Goal: Task Accomplishment & Management: Manage account settings

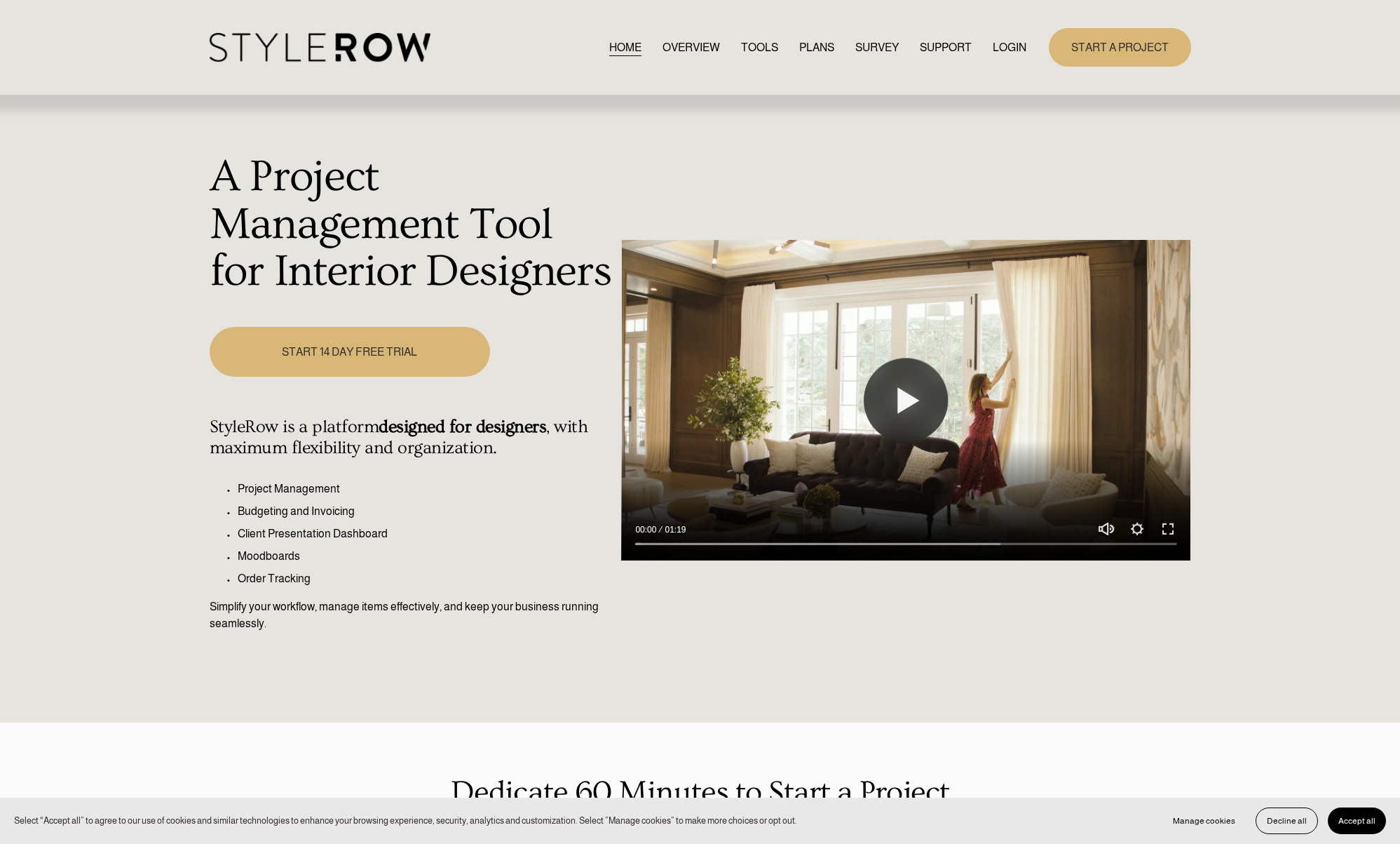
click at [1011, 49] on link "LOGIN" at bounding box center [1009, 48] width 34 height 19
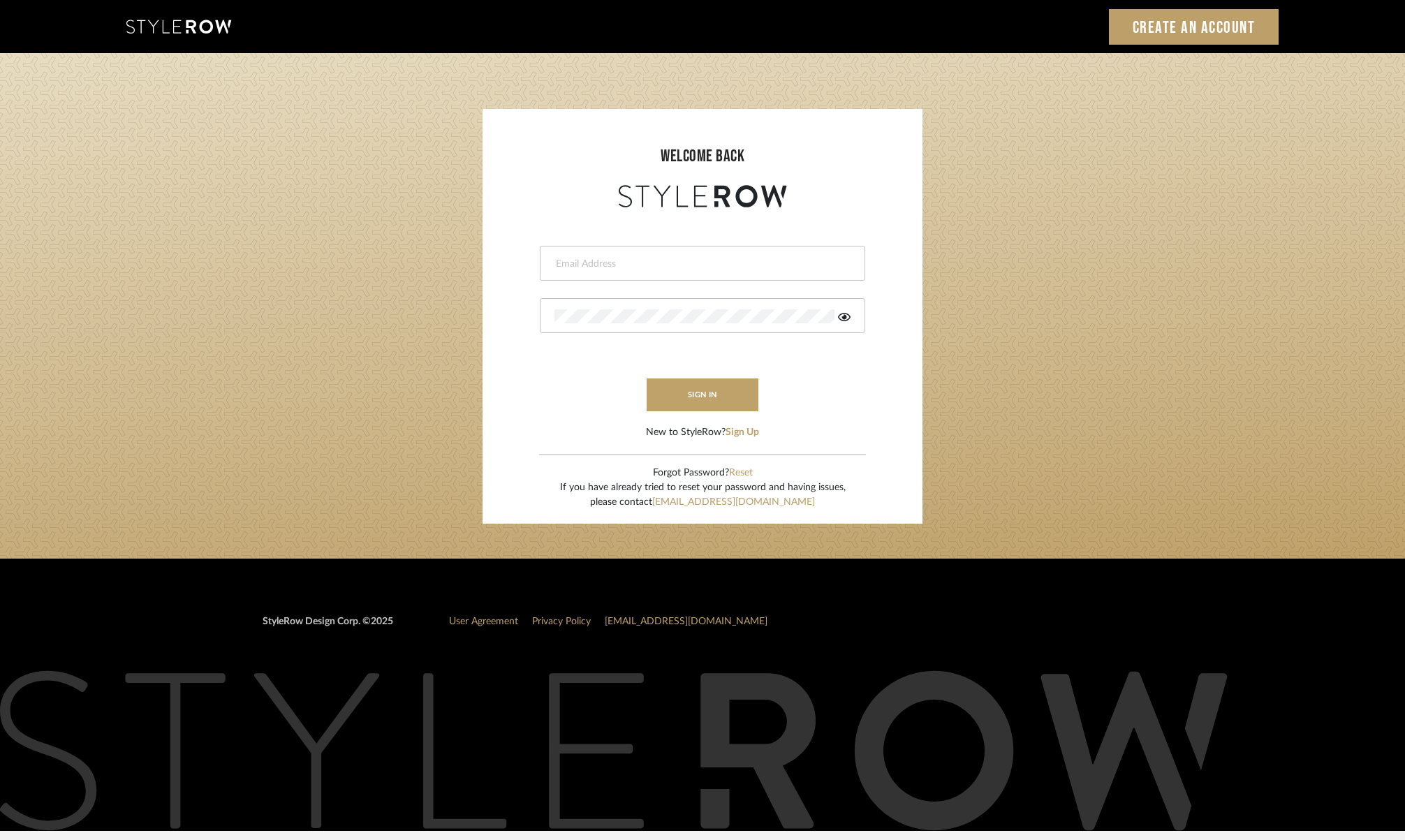
type input "[PERSON_NAME][EMAIL_ADDRESS][DOMAIN_NAME]"
click at [708, 390] on button "sign in" at bounding box center [702, 395] width 112 height 33
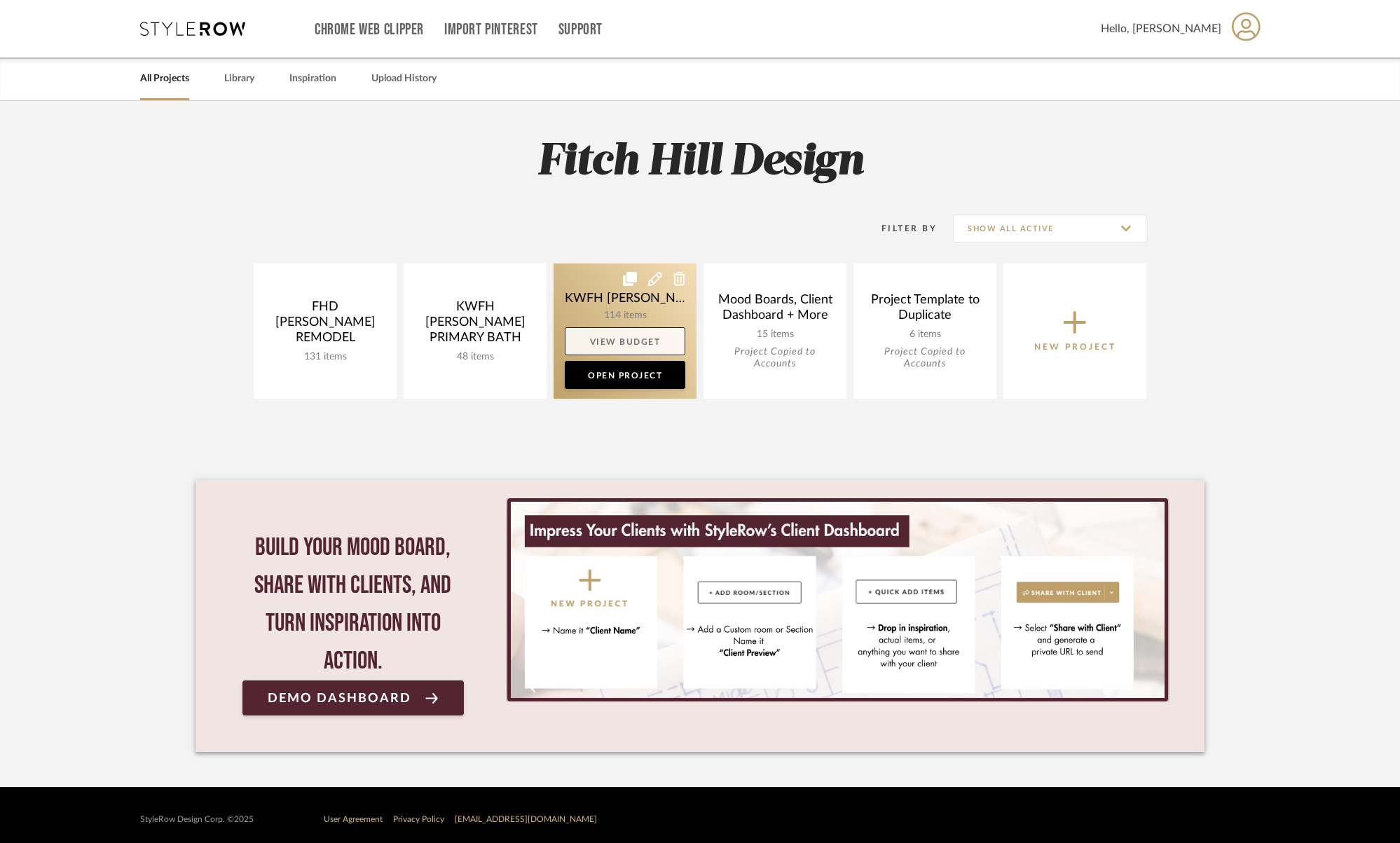
click at [609, 335] on link "View Budget" at bounding box center [625, 341] width 120 height 28
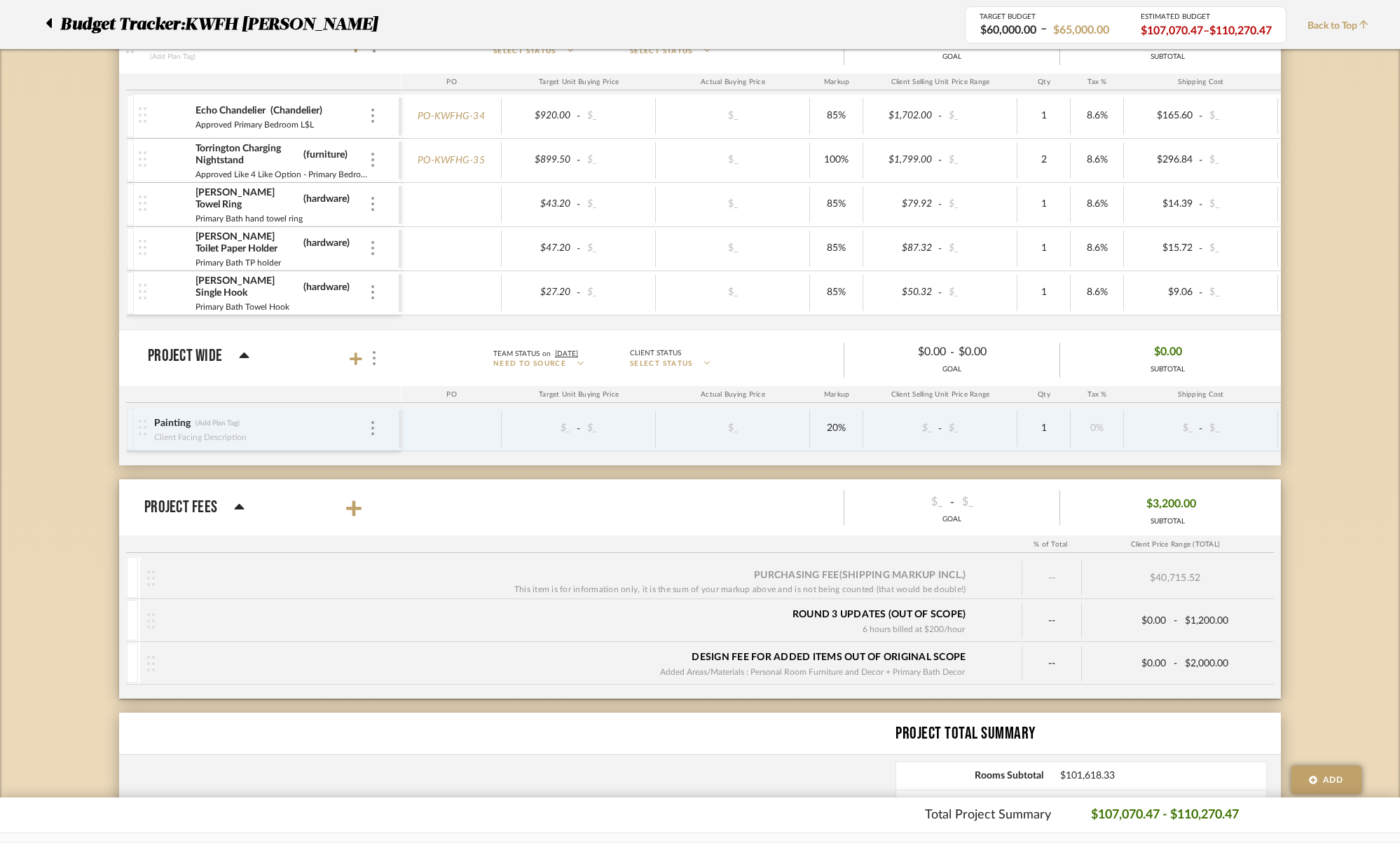
scroll to position [5253, 0]
